Goal: Check status: Check status

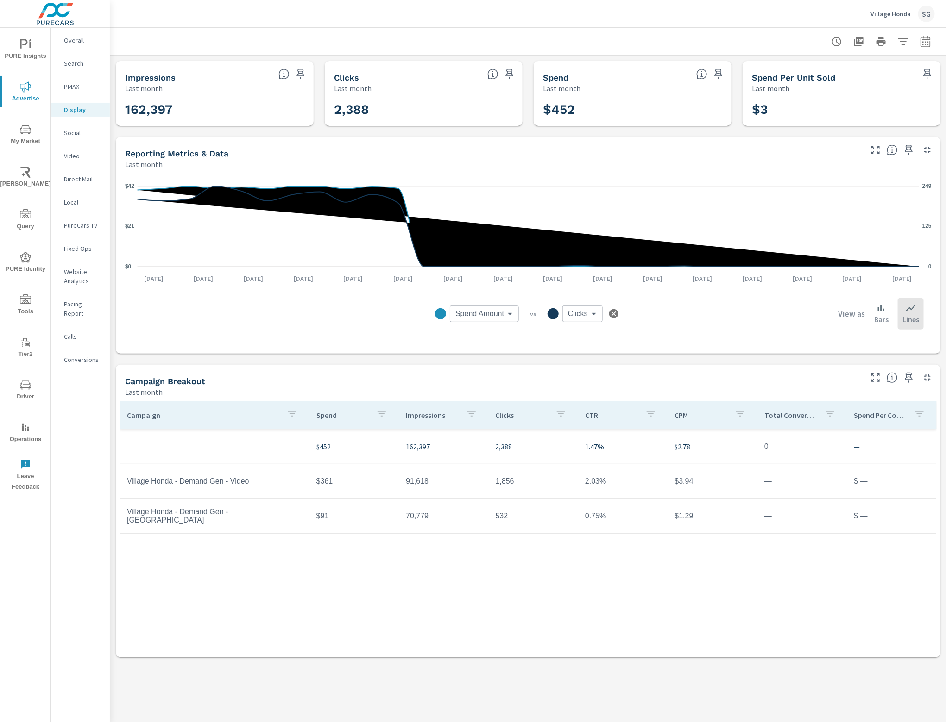
click at [927, 36] on icon "button" at bounding box center [925, 41] width 11 height 11
click at [864, 86] on select "Custom Yesterday Last week Last 7 days Last 14 days Last 30 days Last 45 days L…" at bounding box center [851, 80] width 93 height 19
click at [805, 71] on select "Custom Yesterday Last week Last 7 days Last 14 days Last 30 days Last 45 days L…" at bounding box center [851, 80] width 93 height 19
select select "Last 45 days"
click at [846, 129] on span "Apply" at bounding box center [831, 130] width 38 height 9
